Goal: Task Accomplishment & Management: Use online tool/utility

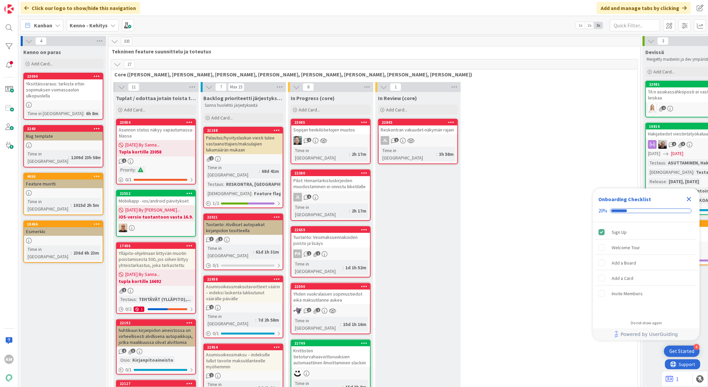
click at [89, 26] on b "Kenno - Kehitys" at bounding box center [89, 25] width 38 height 7
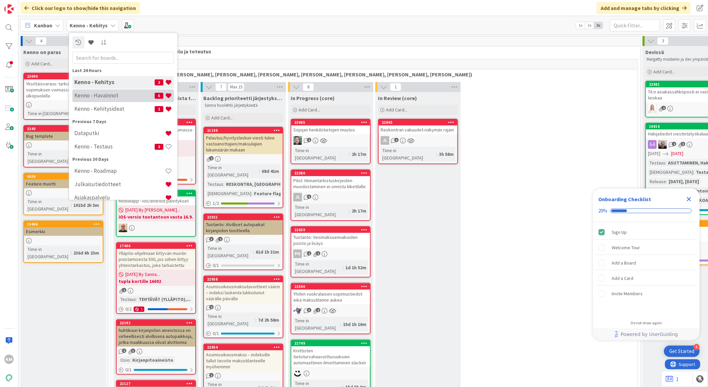
click at [91, 94] on h4 "Kenno - Havainnot" at bounding box center [114, 95] width 80 height 7
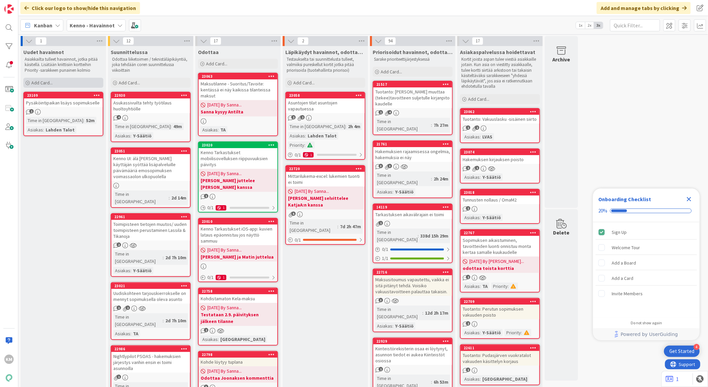
click at [52, 83] on span "Add Card..." at bounding box center [41, 83] width 21 height 6
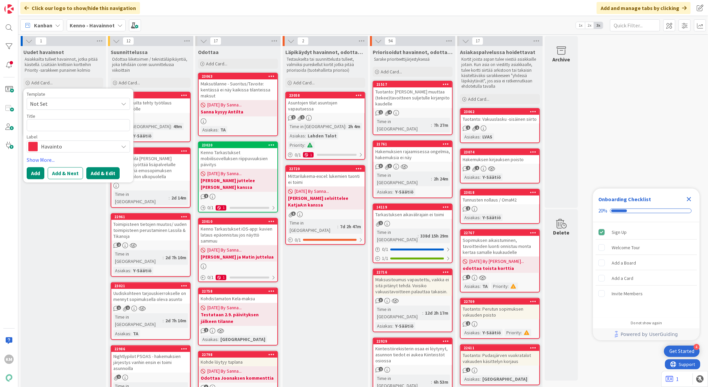
type textarea "x"
type textarea "Kenno export, rakennukset"
click at [107, 172] on button "Add & Edit" at bounding box center [102, 173] width 33 height 12
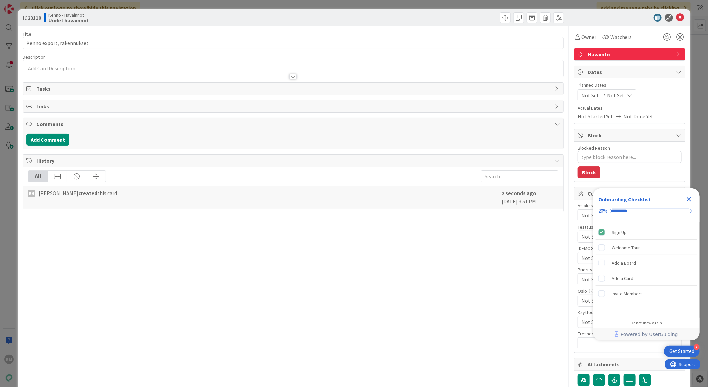
click at [55, 67] on div at bounding box center [293, 68] width 540 height 17
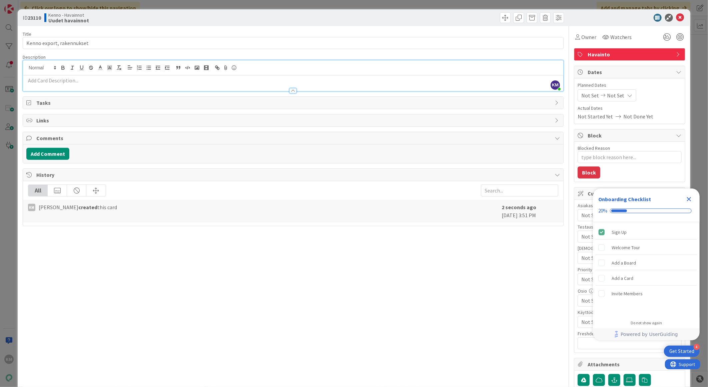
paste div
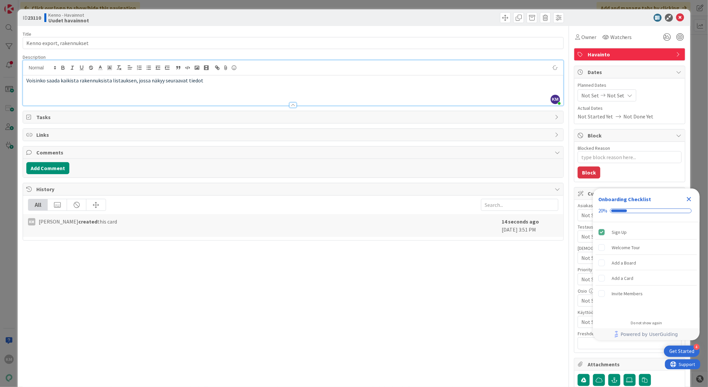
type textarea "x"
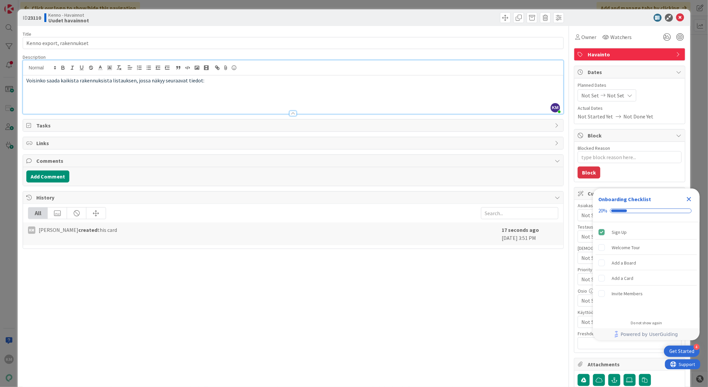
click at [46, 95] on p at bounding box center [293, 96] width 534 height 8
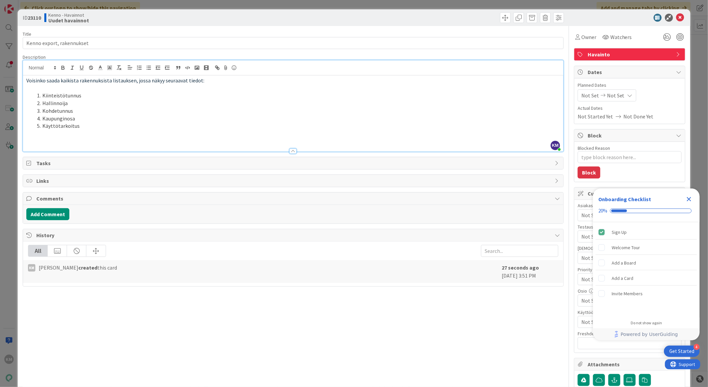
click at [99, 128] on li "Käyttötarkoitus" at bounding box center [297, 126] width 526 height 8
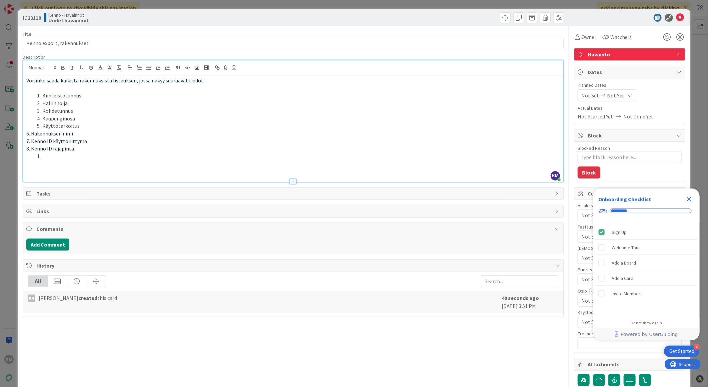
click at [26, 133] on p "6. Rakennuksen nimi" at bounding box center [293, 134] width 534 height 8
click at [42, 128] on span at bounding box center [42, 126] width 0 height 8
click at [42, 123] on span at bounding box center [42, 126] width 0 height 8
drag, startPoint x: 75, startPoint y: 153, endPoint x: 11, endPoint y: 130, distance: 68.5
click at [11, 130] on div "ID 23110 Kenno - Havainnot Uudet havainnot Title 25 / 128 Kenno export, rakennu…" at bounding box center [354, 193] width 708 height 387
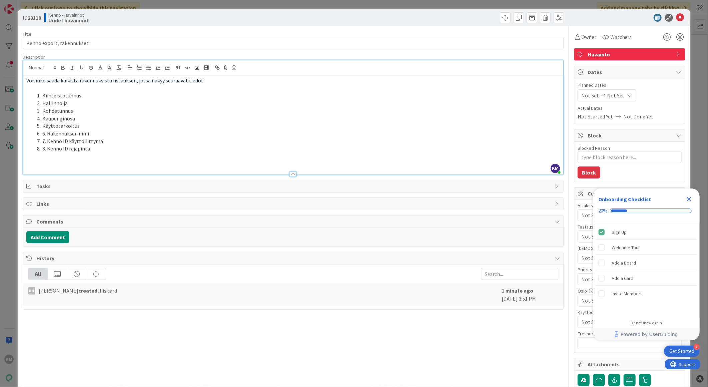
click at [45, 134] on li "6. Rakennuksen nimi" at bounding box center [297, 134] width 526 height 8
click at [24, 134] on div "Voisinko saada kaikista rakennuksista listauksen, jossa näkyy seuraavat tiedot:…" at bounding box center [293, 124] width 540 height 99
click at [42, 125] on span at bounding box center [42, 126] width 0 height 8
click at [42, 119] on span at bounding box center [42, 119] width 0 height 8
click at [41, 107] on li "Kohdetunnus" at bounding box center [297, 111] width 526 height 8
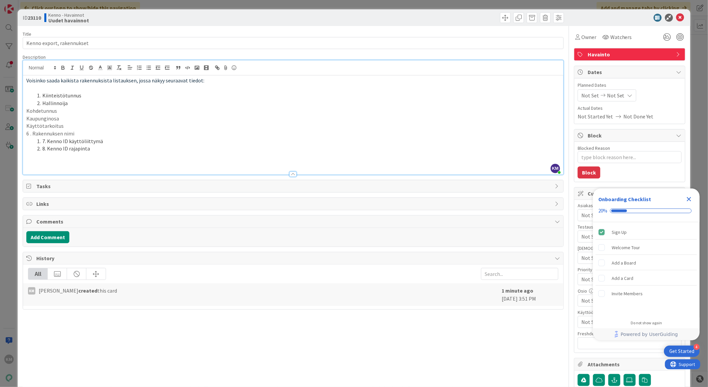
click at [42, 104] on span at bounding box center [42, 103] width 0 height 8
click at [41, 93] on li "Kiinteistötunnus" at bounding box center [297, 96] width 526 height 8
click at [46, 141] on li "7. Kenno ID käyttöliittymä" at bounding box center [297, 141] width 526 height 8
click at [33, 133] on p "6 . Rakennuksen nimi" at bounding box center [293, 134] width 534 height 8
click at [45, 152] on li "8. Kenno ID rajapinta" at bounding box center [297, 149] width 526 height 8
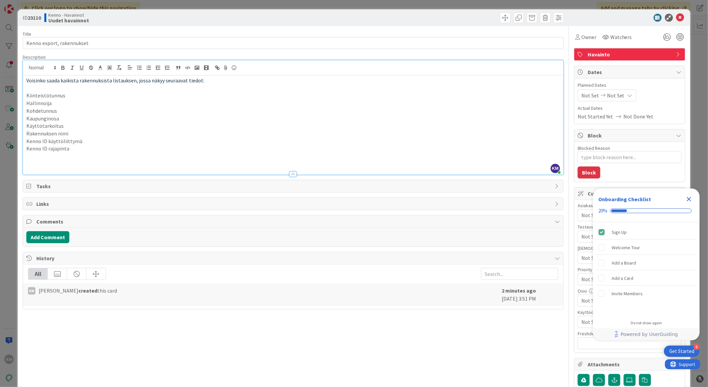
click at [28, 142] on p "Kenno ID käyttöliittymä" at bounding box center [293, 141] width 534 height 8
click at [42, 239] on button "Add Comment" at bounding box center [47, 237] width 43 height 12
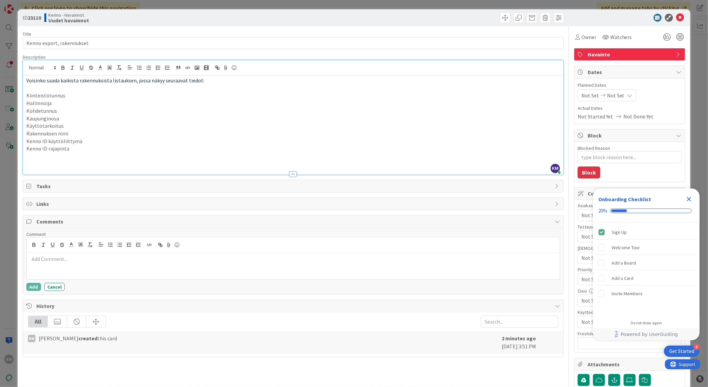
click at [25, 79] on div "Voisinko saada kaikista rakennuksista listauksen, jossa näkyy seuraavat tiedot:…" at bounding box center [293, 124] width 540 height 99
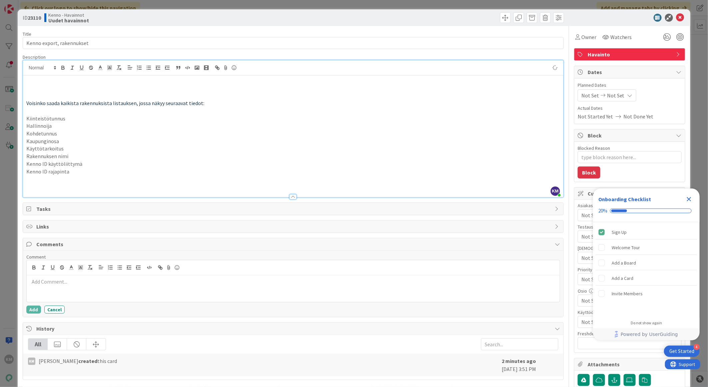
click at [26, 93] on p at bounding box center [293, 96] width 534 height 8
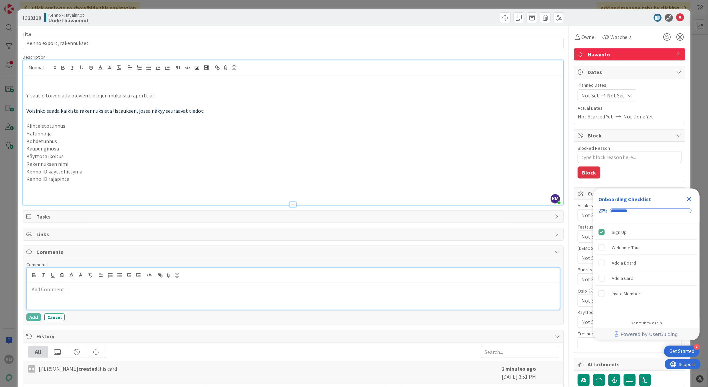
drag, startPoint x: 43, startPoint y: 289, endPoint x: 40, endPoint y: 294, distance: 6.0
click at [31, 315] on button "Add" at bounding box center [33, 317] width 15 height 8
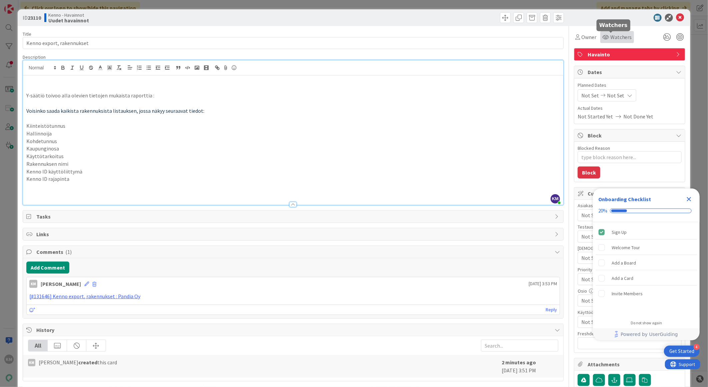
click at [615, 35] on span "Watchers" at bounding box center [621, 37] width 22 height 8
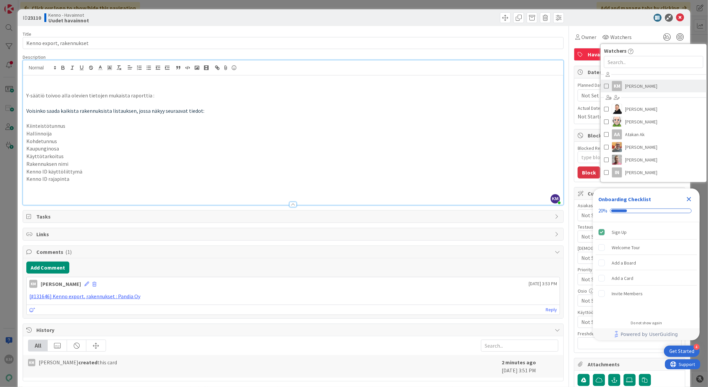
click at [632, 85] on span "[PERSON_NAME]" at bounding box center [641, 86] width 32 height 10
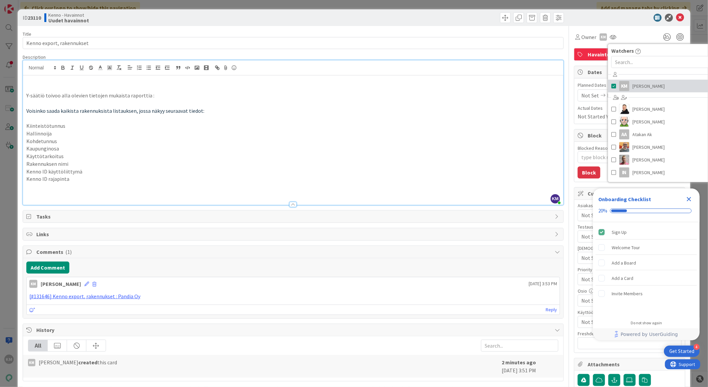
type textarea "x"
click at [632, 18] on div at bounding box center [626, 18] width 118 height 8
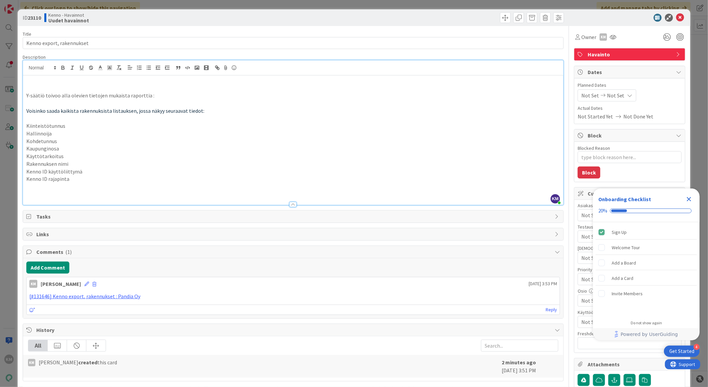
click at [688, 194] on div "Close Checklist" at bounding box center [689, 199] width 11 height 11
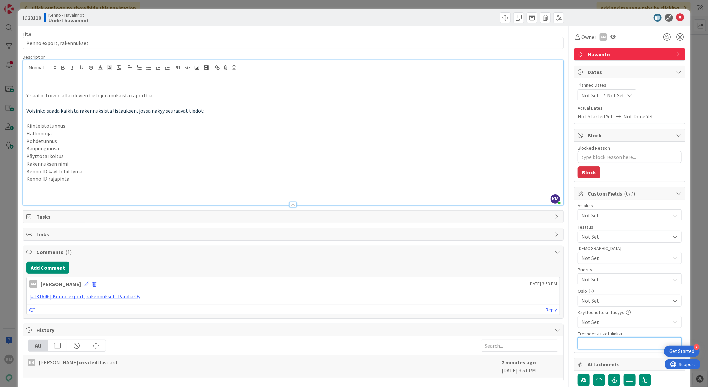
paste input "[URL][DOMAIN_NAME]"
type input "[URL][DOMAIN_NAME]"
type textarea "x"
type input "[URL][DOMAIN_NAME]"
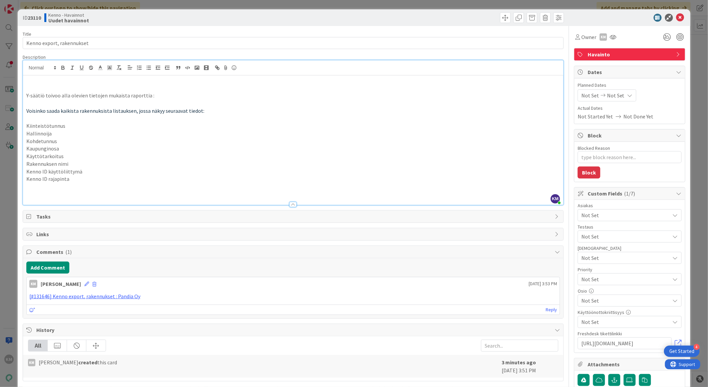
click at [585, 217] on span "Not Set" at bounding box center [625, 215] width 89 height 8
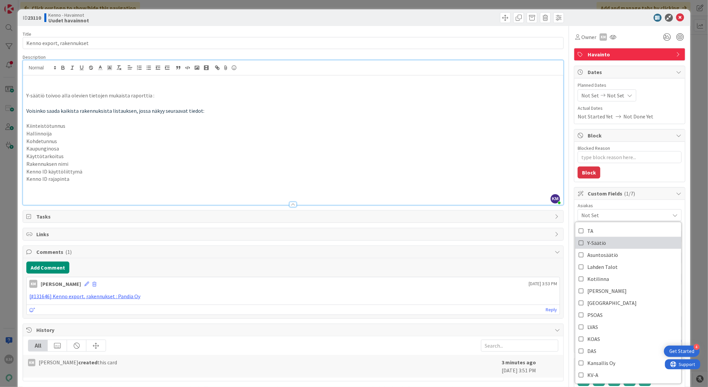
click at [597, 241] on span "Y-Säätiö" at bounding box center [596, 243] width 19 height 10
type textarea "x"
click at [418, 154] on p "Käyttötarkoitus" at bounding box center [293, 156] width 534 height 8
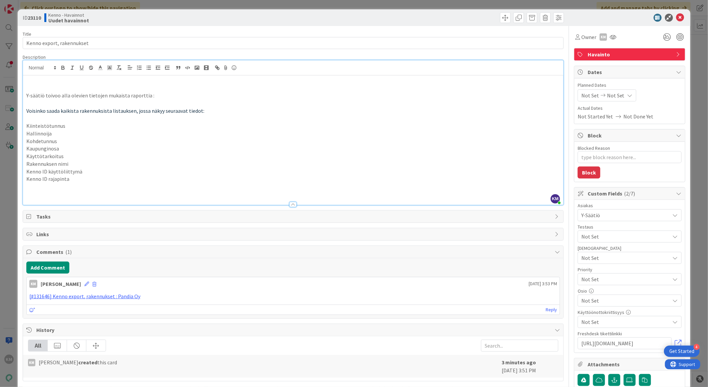
click at [34, 18] on b "23110" at bounding box center [34, 17] width 13 height 7
copy b "23110"
drag, startPoint x: 673, startPoint y: 16, endPoint x: 656, endPoint y: 34, distance: 25.2
click at [676, 16] on icon at bounding box center [680, 18] width 8 height 8
